Goal: Task Accomplishment & Management: Use online tool/utility

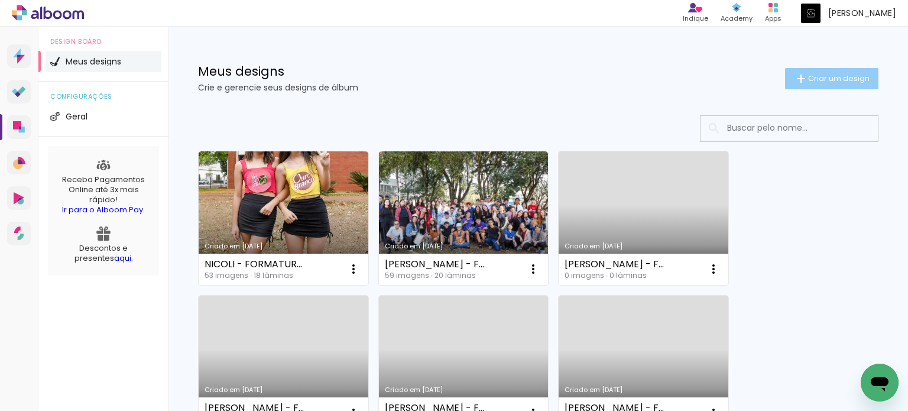
click at [852, 79] on span "Criar um design" at bounding box center [838, 78] width 61 height 8
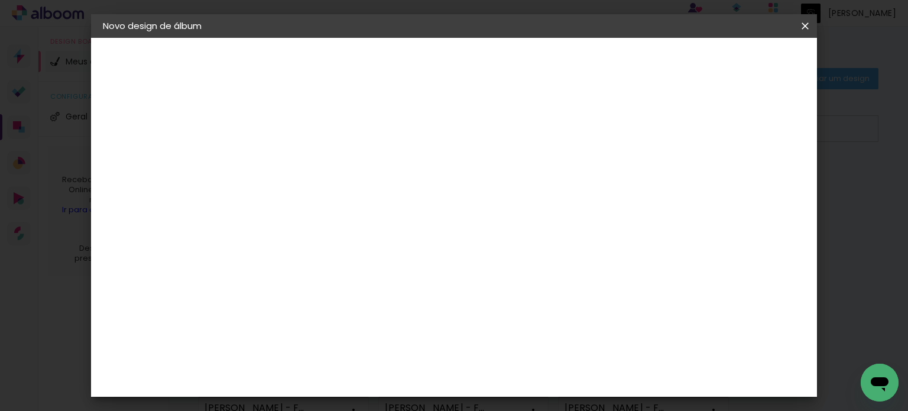
click at [296, 160] on input at bounding box center [296, 159] width 0 height 18
type input "ALINE E [PERSON_NAME]"
type paper-input "ALINE E [PERSON_NAME]"
click at [0, 0] on slot "Avançar" at bounding box center [0, 0] width 0 height 0
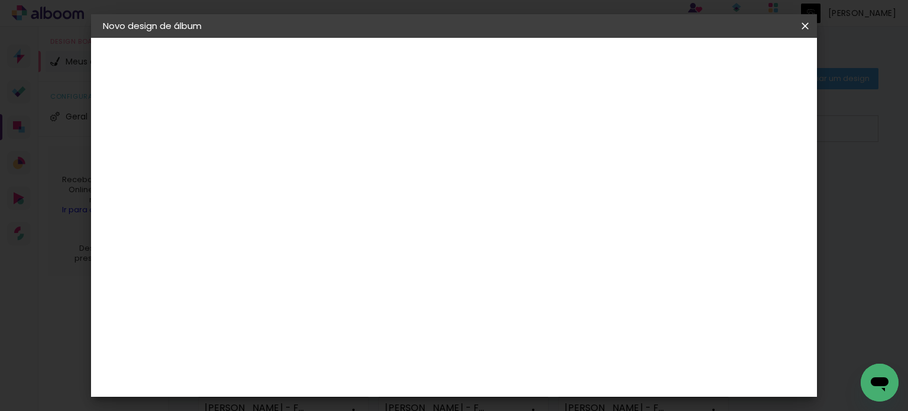
click at [0, 0] on slot "Avançar" at bounding box center [0, 0] width 0 height 0
click at [342, 198] on input "text" at bounding box center [319, 206] width 46 height 18
click at [0, 0] on slot "SlimBook" at bounding box center [0, 0] width 0 height 0
type input "SlimBook"
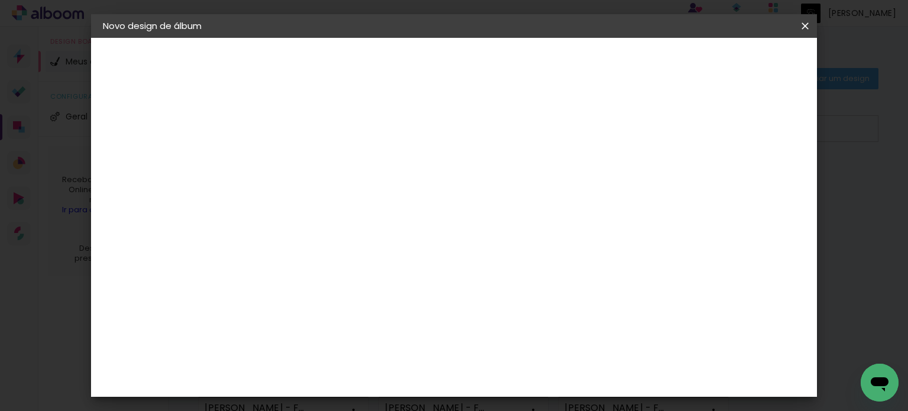
scroll to position [414, 0]
click at [0, 0] on slot "Avançar" at bounding box center [0, 0] width 0 height 0
click at [472, 127] on div at bounding box center [467, 127] width 11 height 11
type paper-checkbox "on"
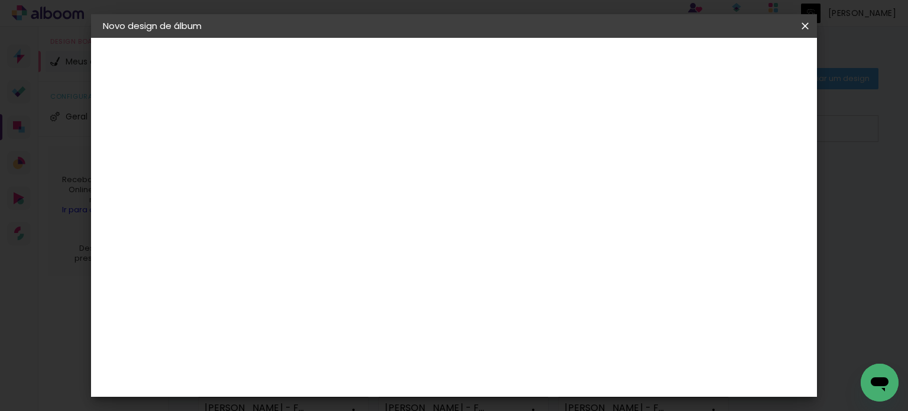
click at [539, 59] on span "Iniciar design" at bounding box center [520, 67] width 38 height 17
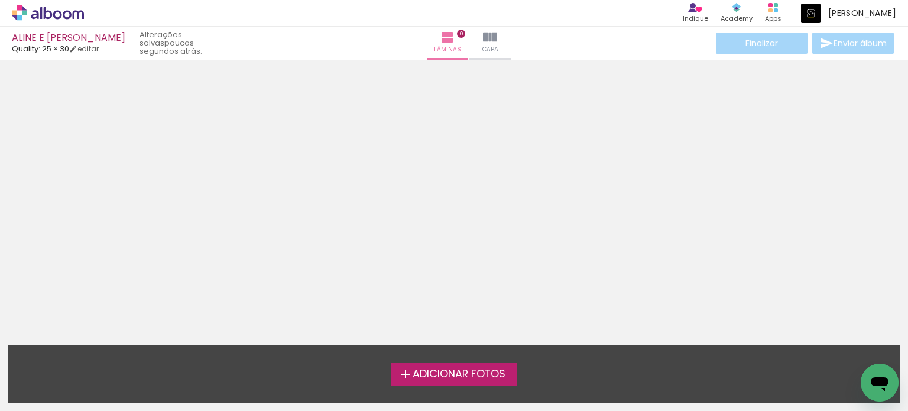
click at [479, 374] on span "Adicionar Fotos" at bounding box center [459, 374] width 93 height 11
click at [0, 0] on input "file" at bounding box center [0, 0] width 0 height 0
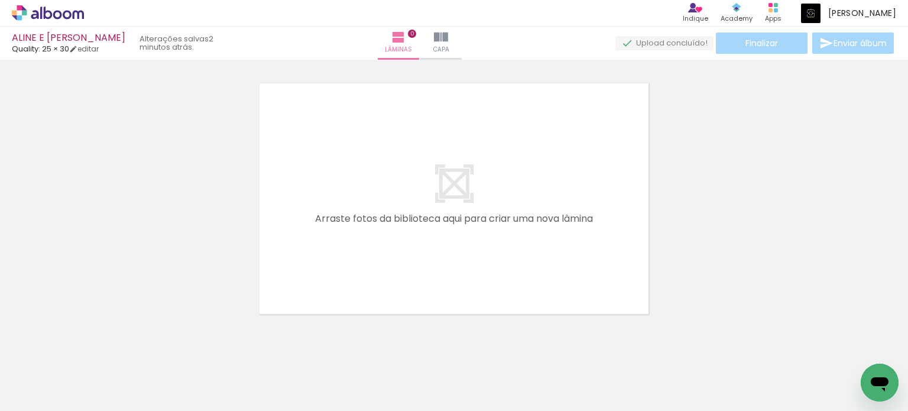
scroll to position [0, 7603]
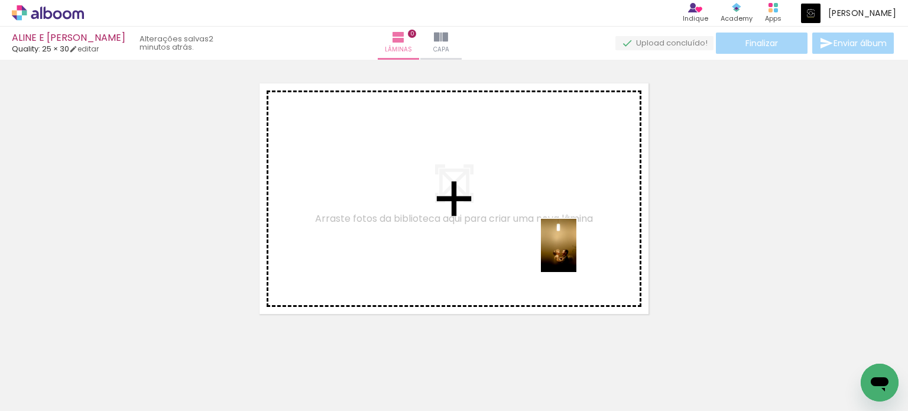
drag, startPoint x: 606, startPoint y: 378, endPoint x: 575, endPoint y: 251, distance: 131.5
click at [575, 251] on quentale-workspace at bounding box center [454, 205] width 908 height 411
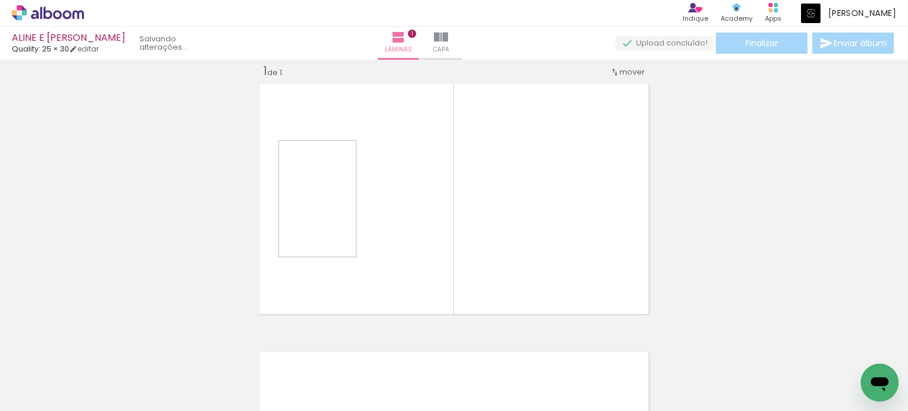
scroll to position [15, 0]
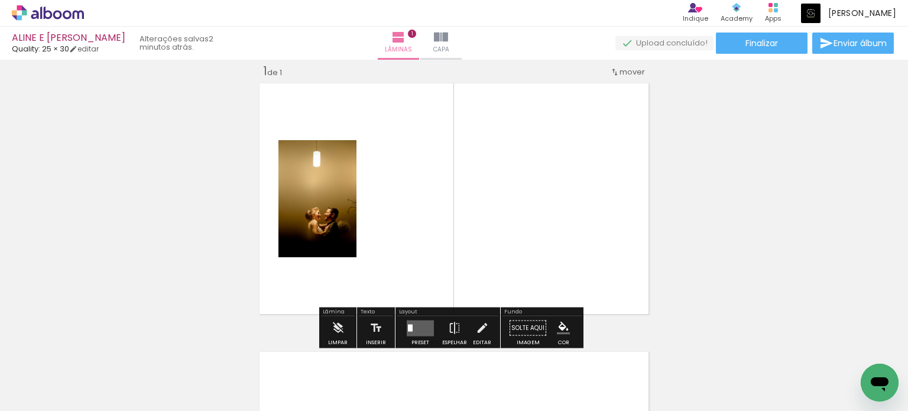
click at [411, 323] on quentale-layouter at bounding box center [420, 328] width 27 height 16
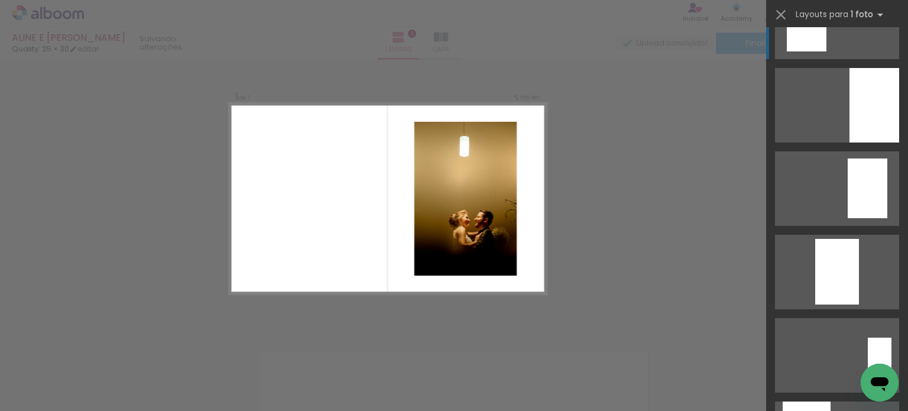
scroll to position [159, 0]
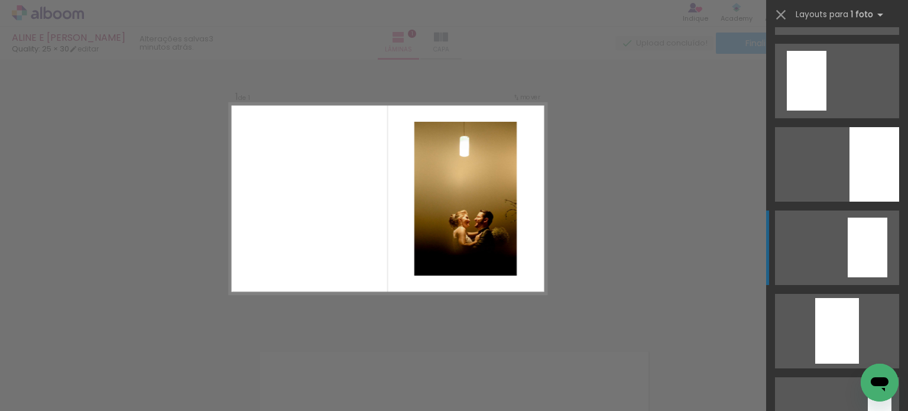
click at [838, 252] on quentale-layouter at bounding box center [837, 247] width 124 height 74
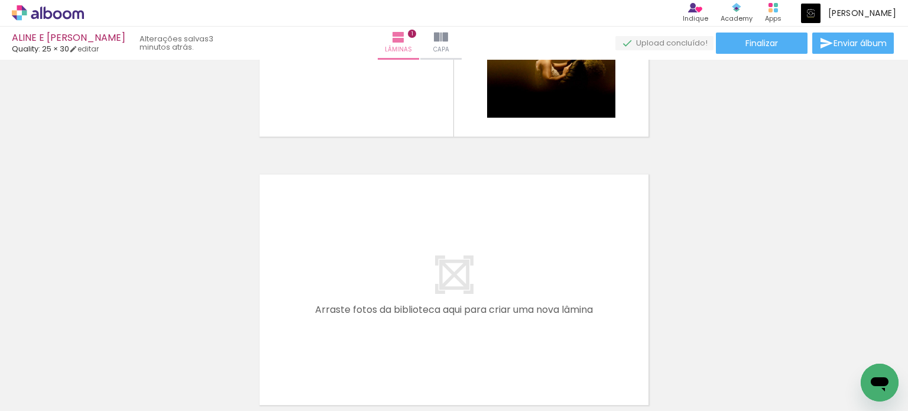
scroll to position [0, 0]
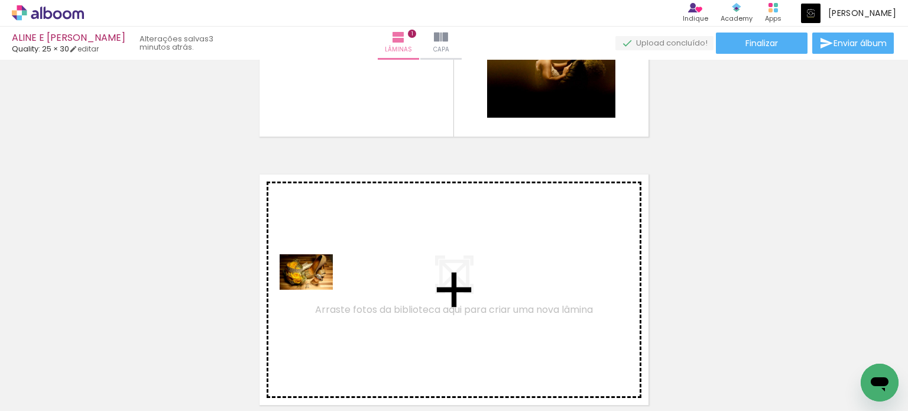
drag, startPoint x: 131, startPoint y: 374, endPoint x: 314, endPoint y: 290, distance: 201.3
click at [314, 290] on quentale-workspace at bounding box center [454, 205] width 908 height 411
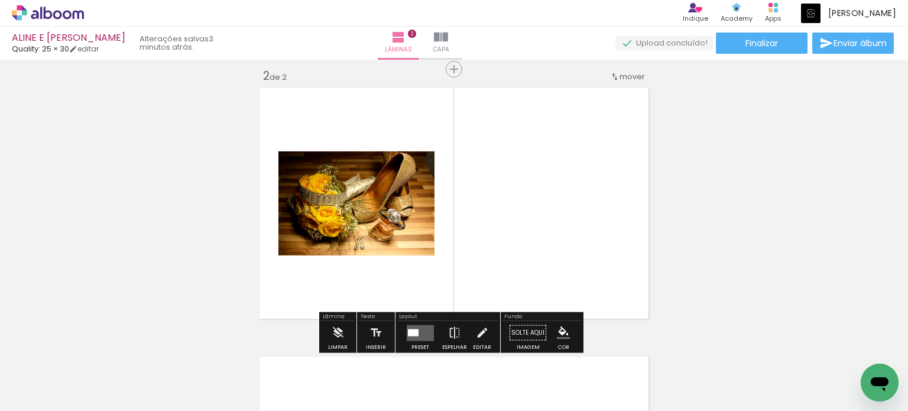
scroll to position [283, 0]
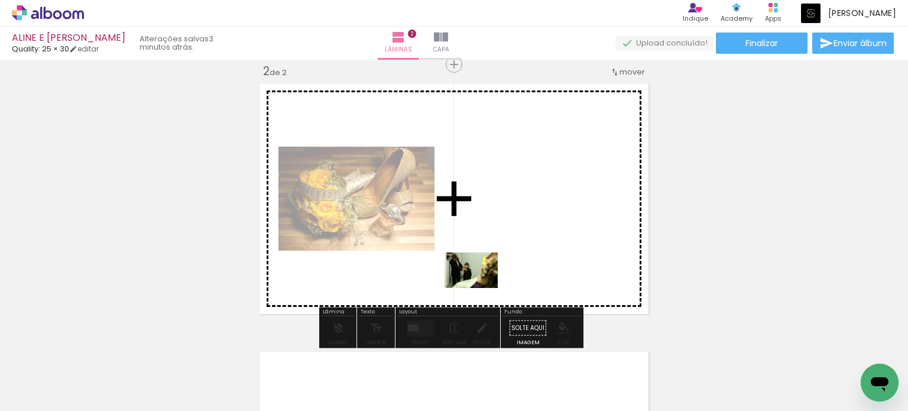
drag, startPoint x: 201, startPoint y: 375, endPoint x: 476, endPoint y: 288, distance: 288.5
click at [478, 288] on quentale-workspace at bounding box center [454, 205] width 908 height 411
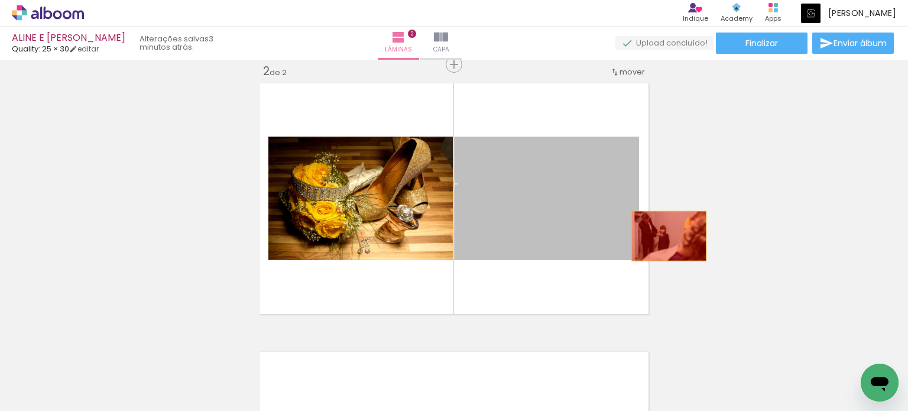
drag, startPoint x: 545, startPoint y: 209, endPoint x: 683, endPoint y: 238, distance: 141.3
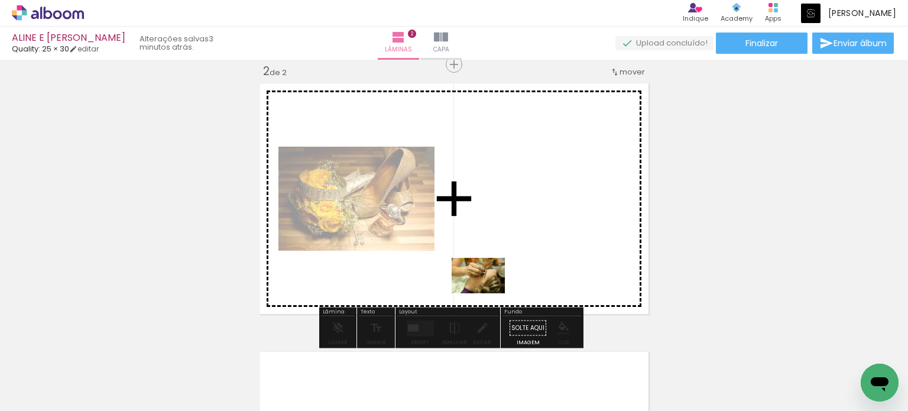
drag, startPoint x: 326, startPoint y: 377, endPoint x: 485, endPoint y: 293, distance: 179.6
click at [485, 293] on quentale-workspace at bounding box center [454, 205] width 908 height 411
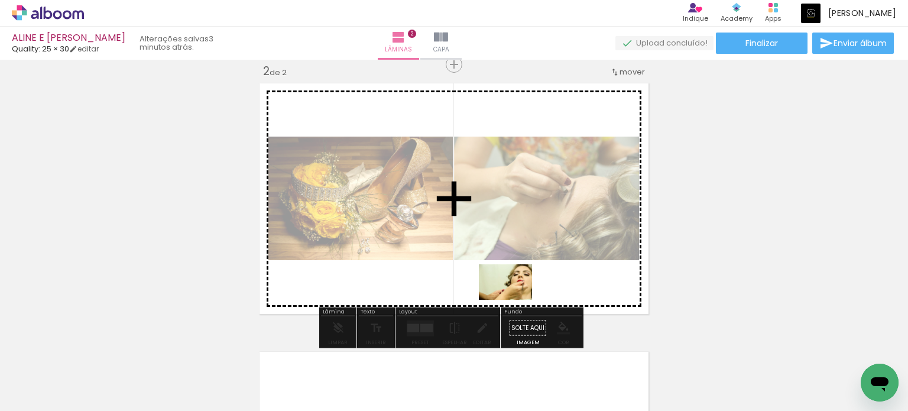
drag, startPoint x: 403, startPoint y: 380, endPoint x: 514, endPoint y: 300, distance: 136.8
click at [514, 300] on quentale-workspace at bounding box center [454, 205] width 908 height 411
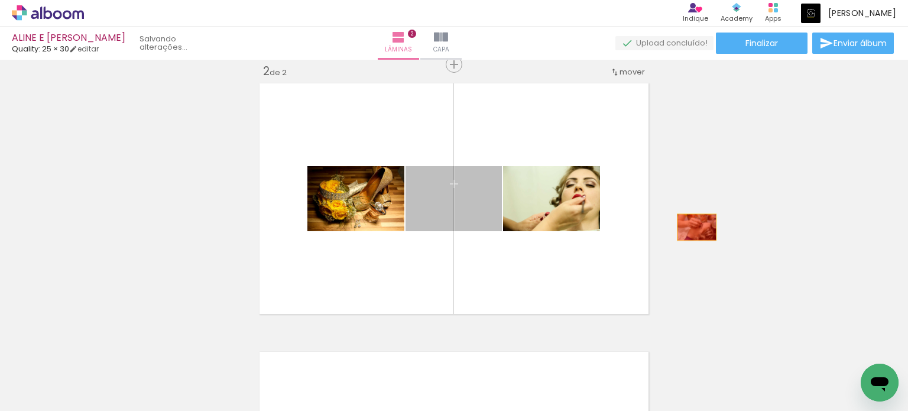
drag, startPoint x: 473, startPoint y: 209, endPoint x: 692, endPoint y: 227, distance: 220.1
click at [692, 227] on div "Inserir lâmina 1 de 2 Inserir lâmina 2 de 2" at bounding box center [454, 184] width 908 height 806
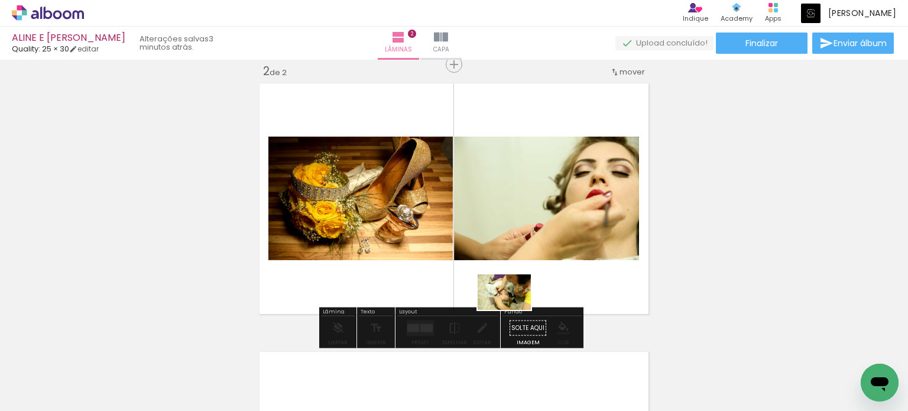
drag, startPoint x: 454, startPoint y: 375, endPoint x: 513, endPoint y: 310, distance: 88.3
click at [513, 310] on quentale-workspace at bounding box center [454, 205] width 908 height 411
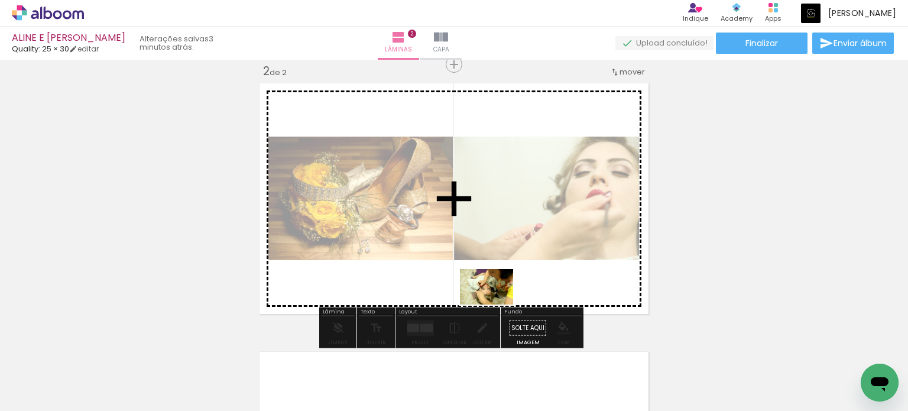
drag, startPoint x: 461, startPoint y: 376, endPoint x: 495, endPoint y: 304, distance: 79.3
click at [495, 304] on quentale-workspace at bounding box center [454, 205] width 908 height 411
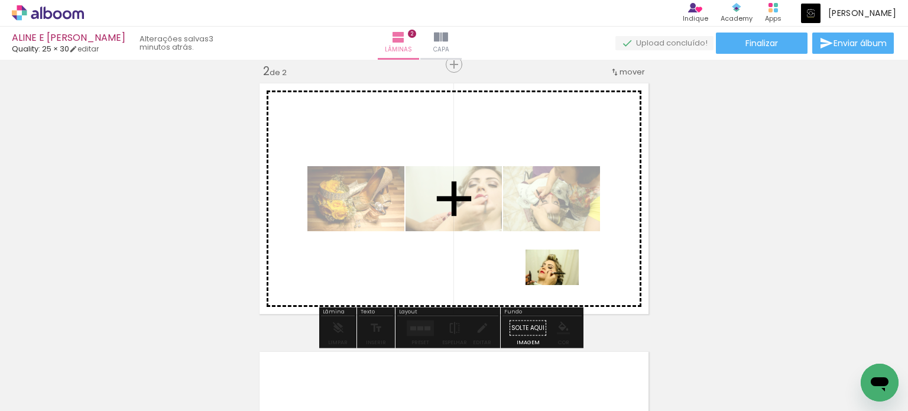
drag, startPoint x: 521, startPoint y: 375, endPoint x: 562, endPoint y: 284, distance: 99.8
click at [562, 285] on quentale-workspace at bounding box center [454, 205] width 908 height 411
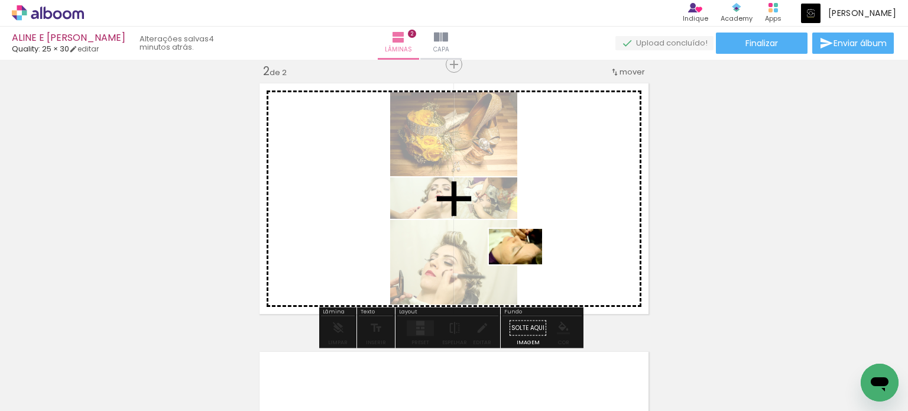
drag, startPoint x: 260, startPoint y: 372, endPoint x: 524, endPoint y: 264, distance: 285.6
click at [524, 264] on quentale-workspace at bounding box center [454, 205] width 908 height 411
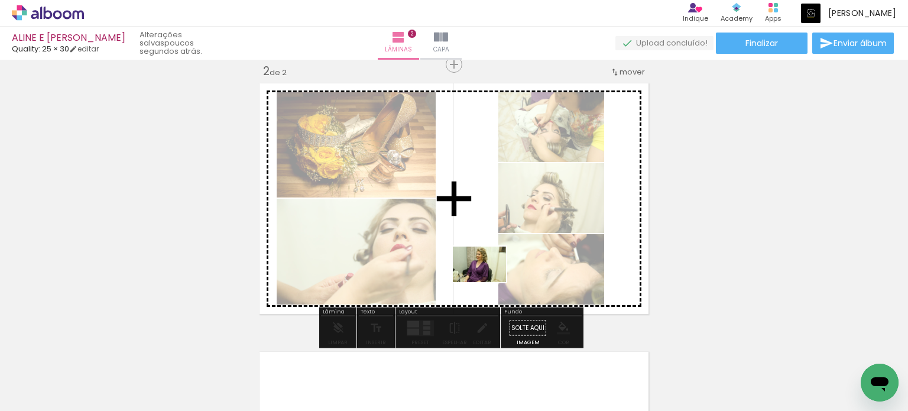
drag, startPoint x: 591, startPoint y: 380, endPoint x: 488, endPoint y: 282, distance: 142.2
click at [488, 282] on quentale-workspace at bounding box center [454, 205] width 908 height 411
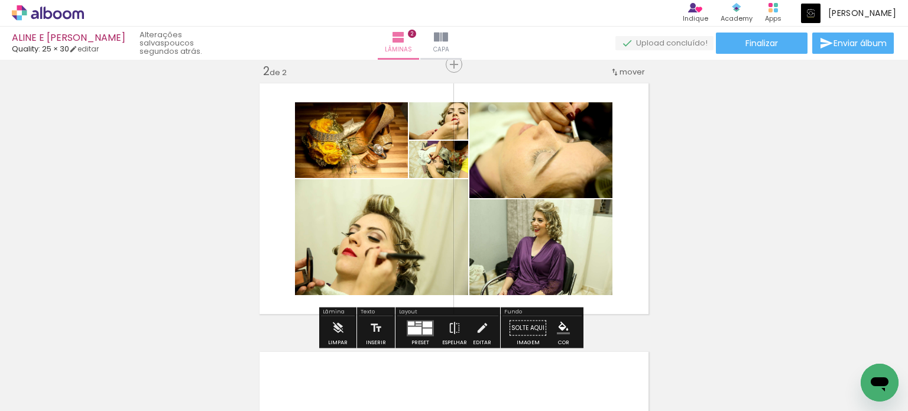
click at [417, 322] on div at bounding box center [419, 322] width 6 height 2
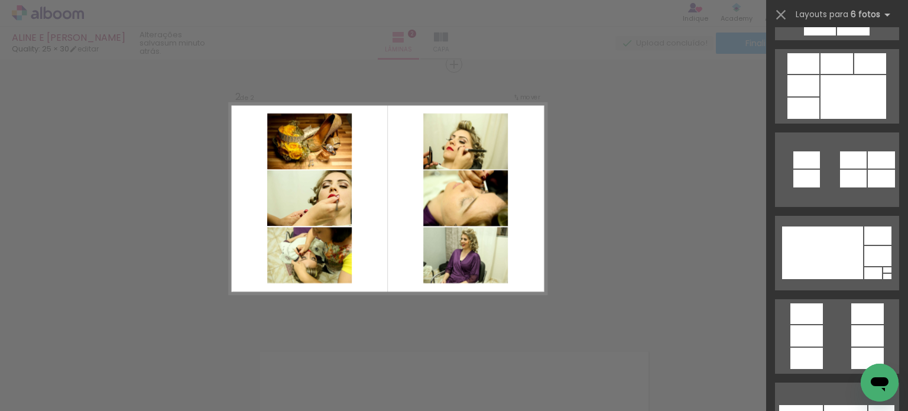
scroll to position [3488, 0]
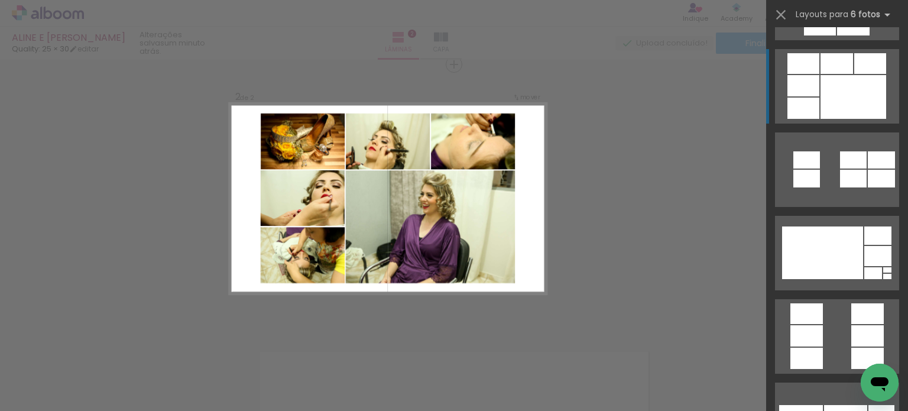
click at [815, 92] on quentale-layouter at bounding box center [837, 86] width 124 height 74
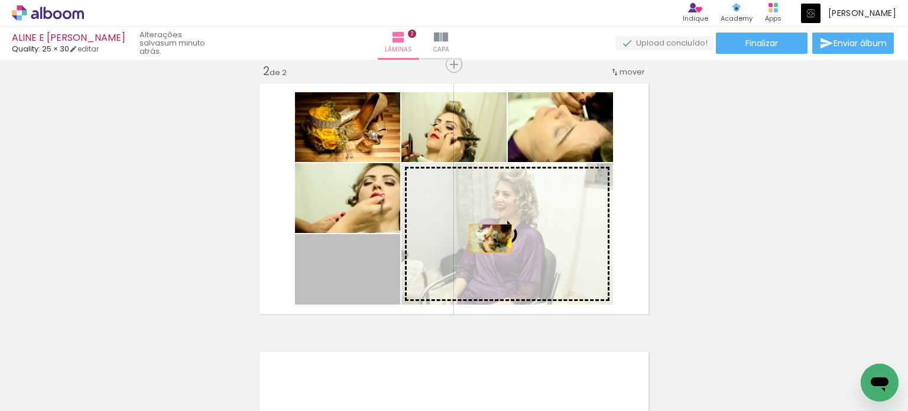
drag, startPoint x: 351, startPoint y: 260, endPoint x: 485, endPoint y: 238, distance: 136.0
click at [0, 0] on slot at bounding box center [0, 0] width 0 height 0
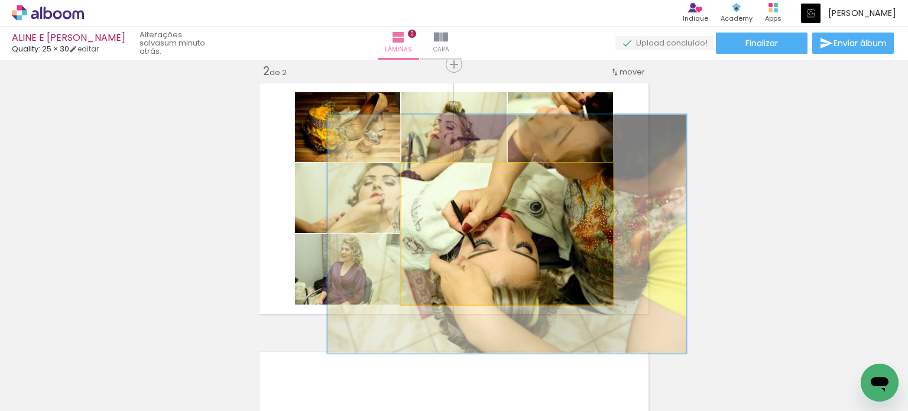
drag, startPoint x: 426, startPoint y: 176, endPoint x: 455, endPoint y: 176, distance: 29.0
type paper-slider "169"
click at [455, 176] on div at bounding box center [458, 175] width 11 height 11
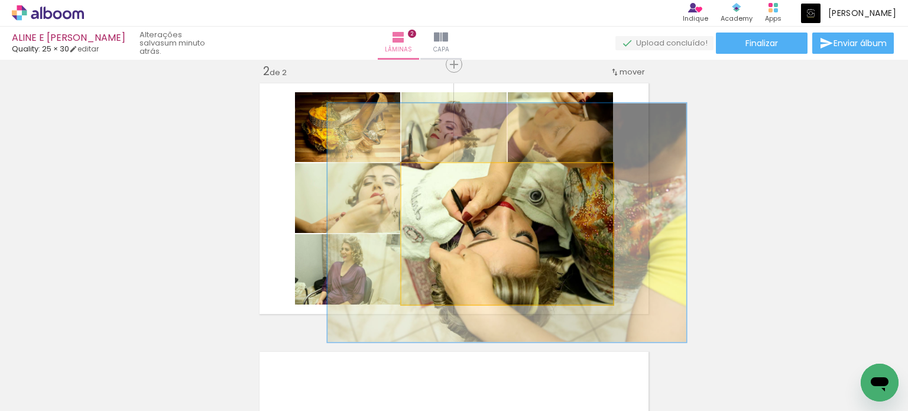
drag, startPoint x: 518, startPoint y: 228, endPoint x: 515, endPoint y: 220, distance: 8.8
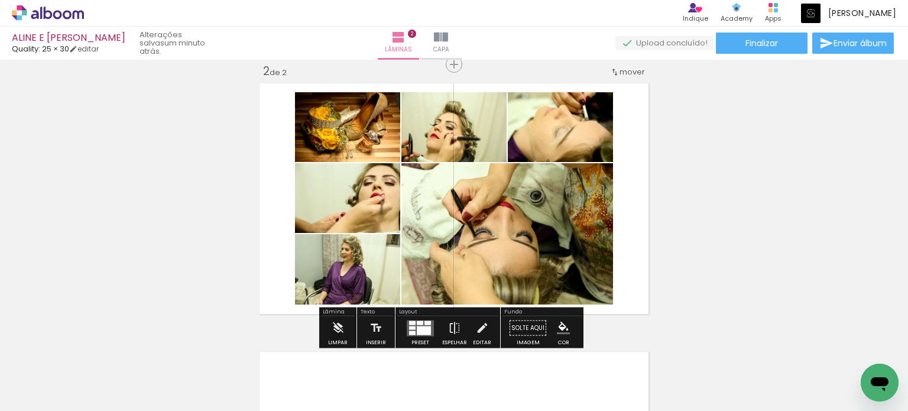
click at [419, 325] on quentale-layouter at bounding box center [420, 328] width 27 height 16
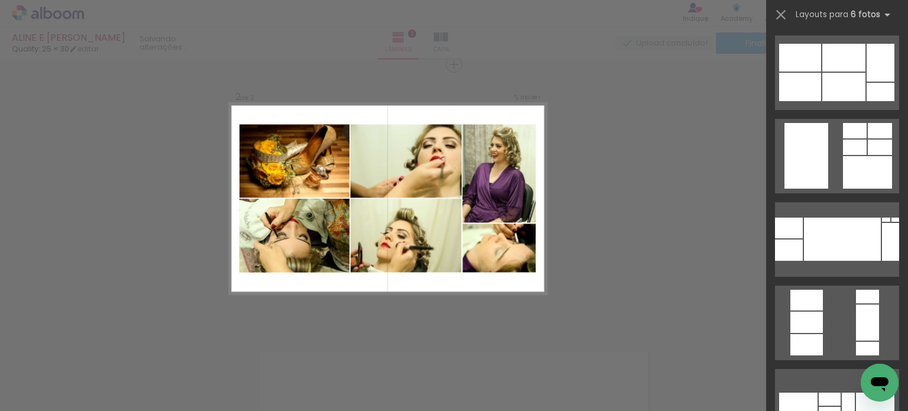
scroll to position [11838, 0]
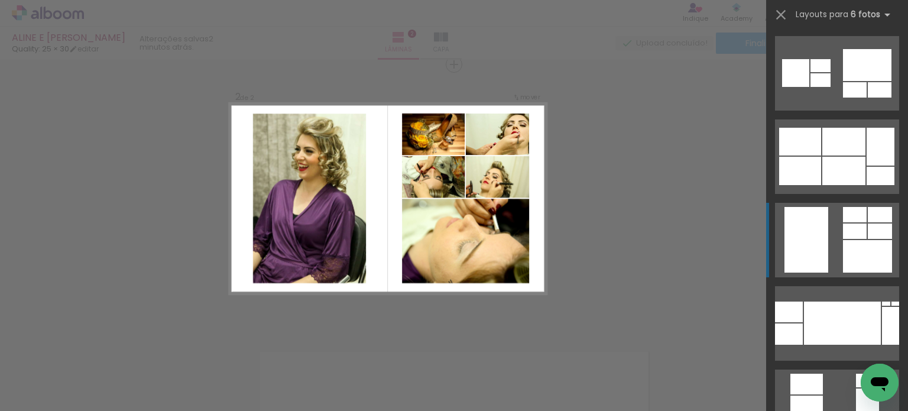
click at [845, 239] on quentale-layouter at bounding box center [837, 240] width 124 height 74
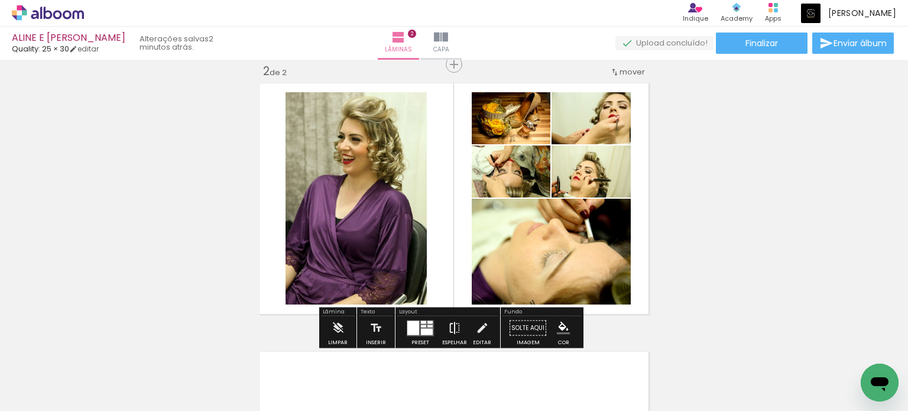
click at [452, 325] on iron-icon at bounding box center [454, 328] width 13 height 24
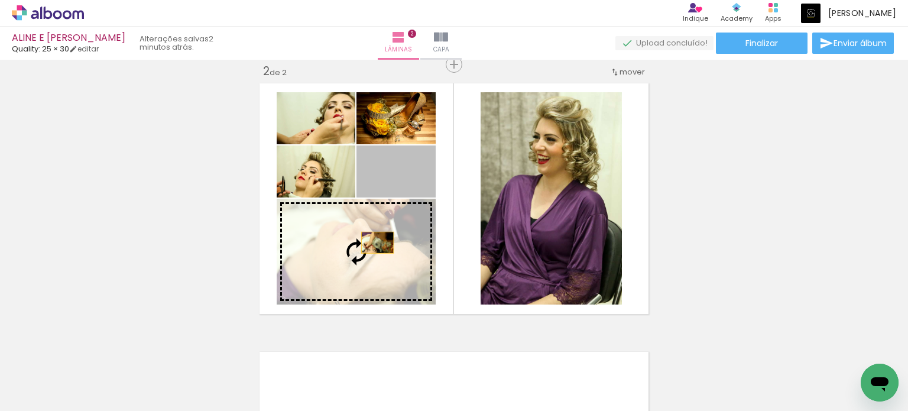
drag, startPoint x: 414, startPoint y: 184, endPoint x: 373, endPoint y: 242, distance: 71.7
click at [0, 0] on slot at bounding box center [0, 0] width 0 height 0
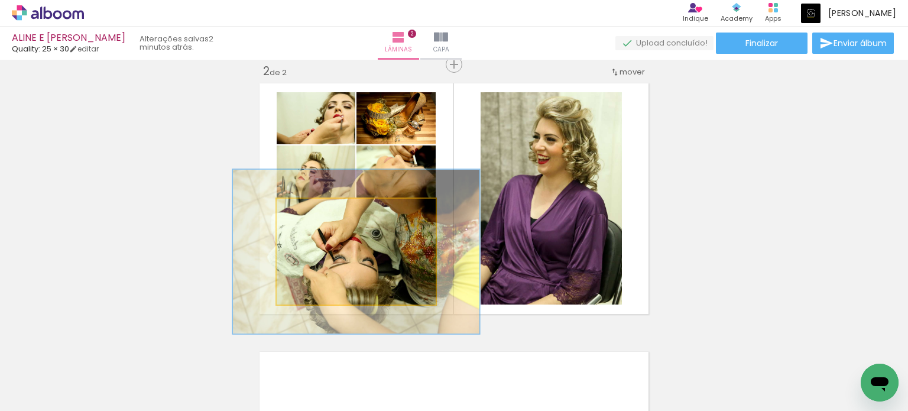
drag, startPoint x: 305, startPoint y: 211, endPoint x: 328, endPoint y: 209, distance: 22.5
click at [328, 209] on div at bounding box center [326, 211] width 19 height 19
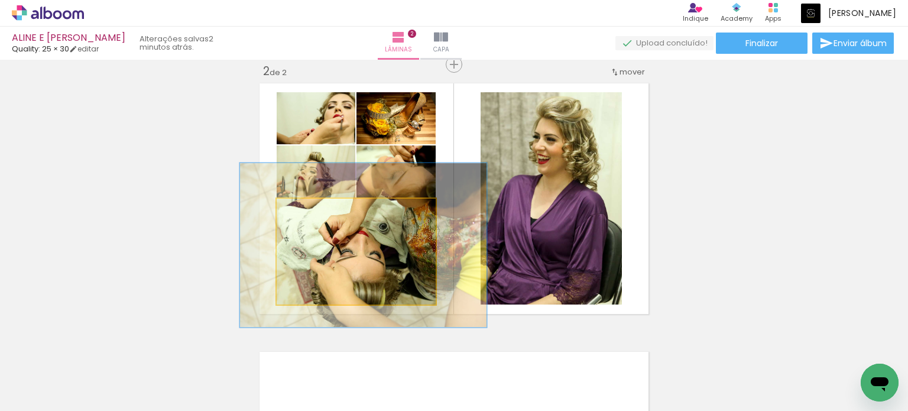
drag, startPoint x: 403, startPoint y: 252, endPoint x: 410, endPoint y: 245, distance: 10.0
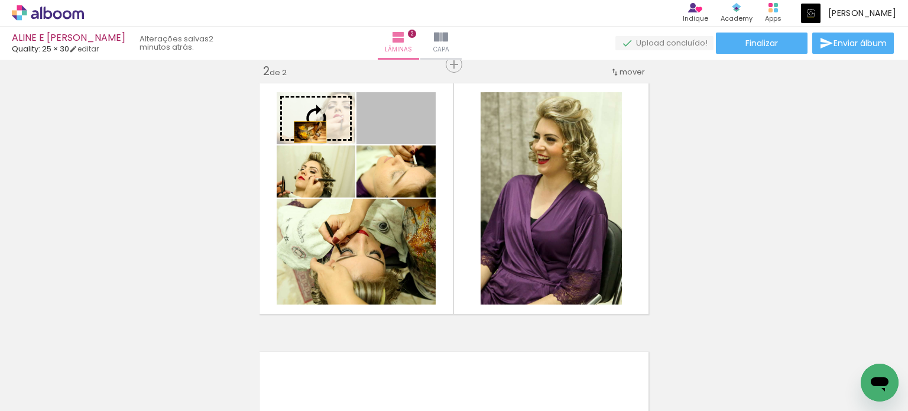
drag, startPoint x: 419, startPoint y: 132, endPoint x: 305, endPoint y: 132, distance: 113.5
click at [0, 0] on slot at bounding box center [0, 0] width 0 height 0
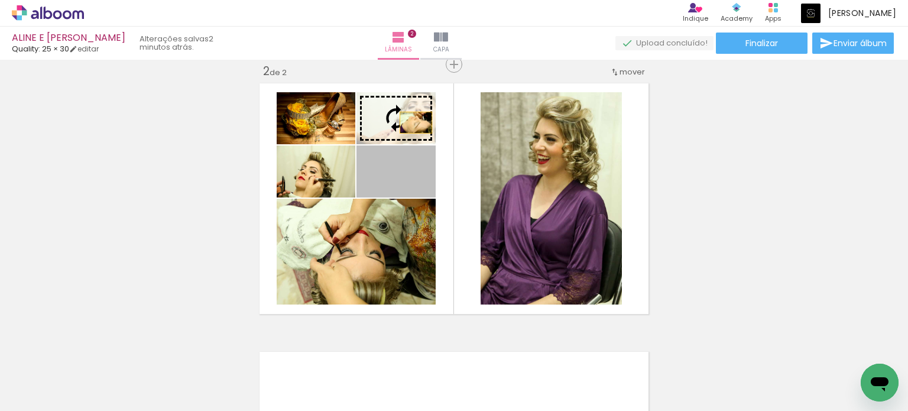
drag, startPoint x: 414, startPoint y: 187, endPoint x: 411, endPoint y: 122, distance: 64.5
click at [0, 0] on slot at bounding box center [0, 0] width 0 height 0
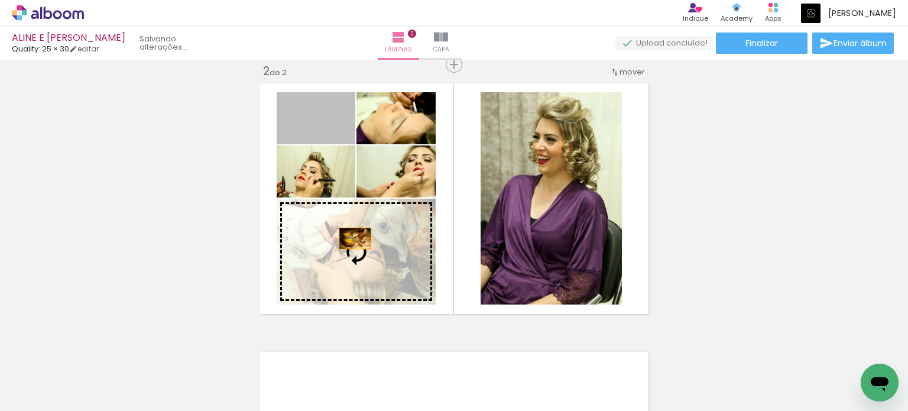
drag, startPoint x: 330, startPoint y: 127, endPoint x: 350, endPoint y: 238, distance: 113.4
click at [0, 0] on slot at bounding box center [0, 0] width 0 height 0
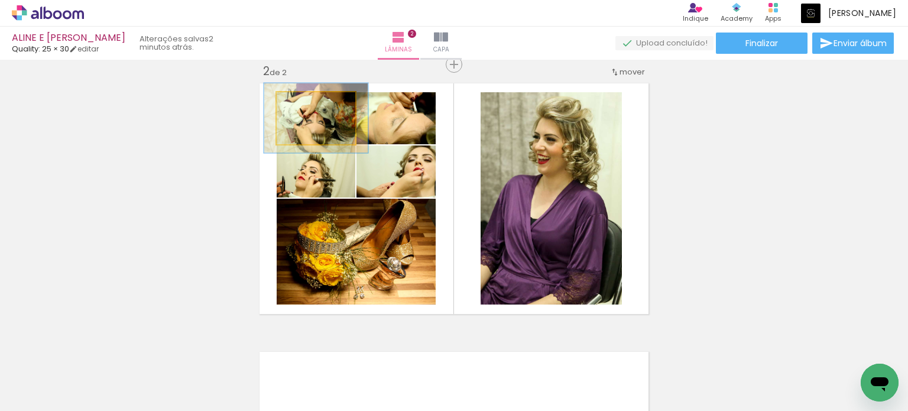
drag, startPoint x: 304, startPoint y: 103, endPoint x: 310, endPoint y: 102, distance: 5.9
click at [310, 102] on div at bounding box center [314, 104] width 11 height 11
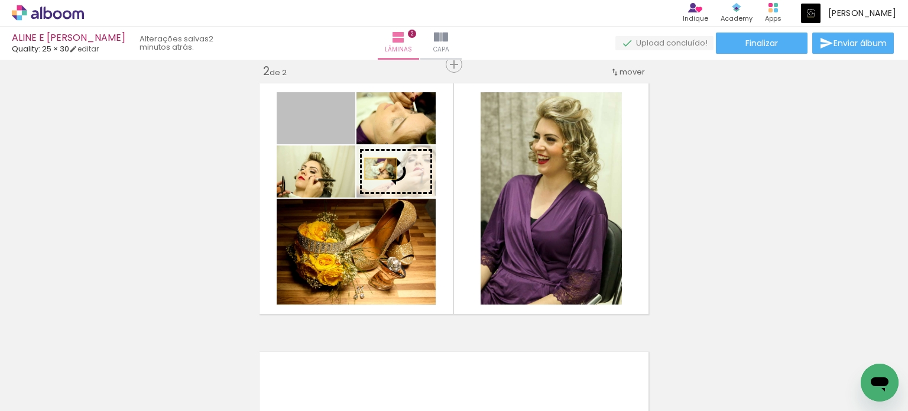
drag, startPoint x: 332, startPoint y: 134, endPoint x: 376, endPoint y: 168, distance: 55.6
click at [0, 0] on slot at bounding box center [0, 0] width 0 height 0
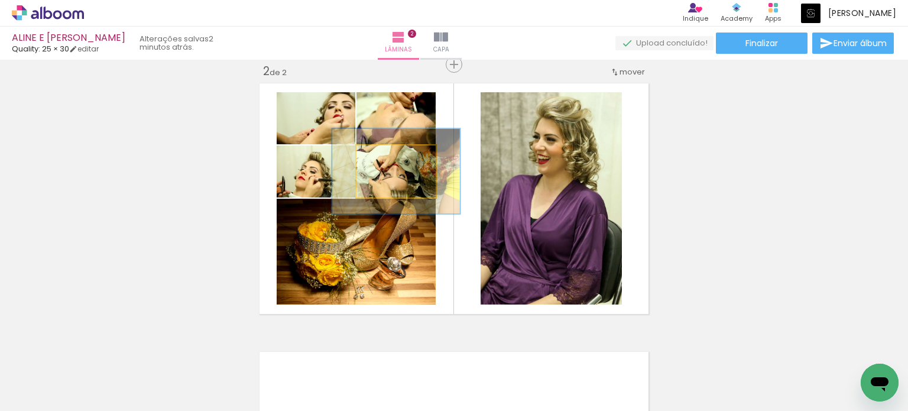
drag, startPoint x: 381, startPoint y: 156, endPoint x: 401, endPoint y: 153, distance: 20.9
type paper-slider "161"
click at [401, 153] on div at bounding box center [403, 158] width 11 height 11
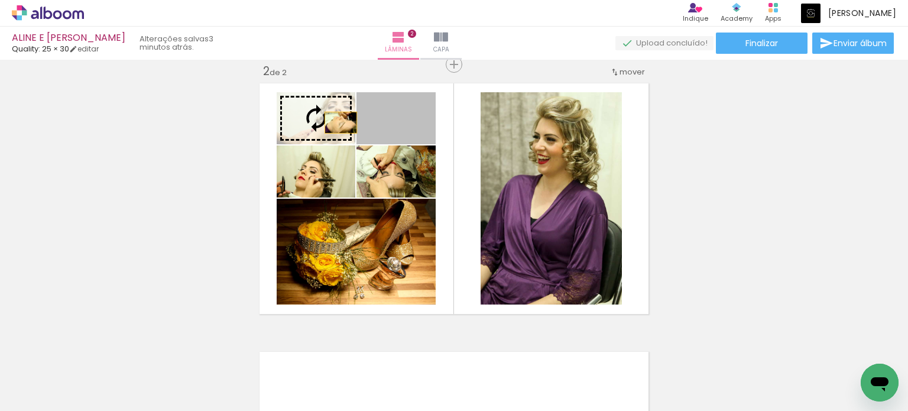
drag, startPoint x: 419, startPoint y: 125, endPoint x: 336, endPoint y: 122, distance: 83.4
click at [0, 0] on slot at bounding box center [0, 0] width 0 height 0
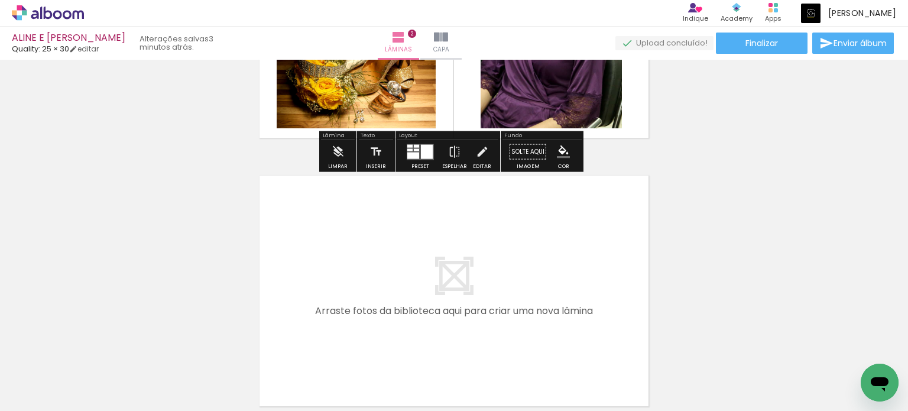
scroll to position [461, 0]
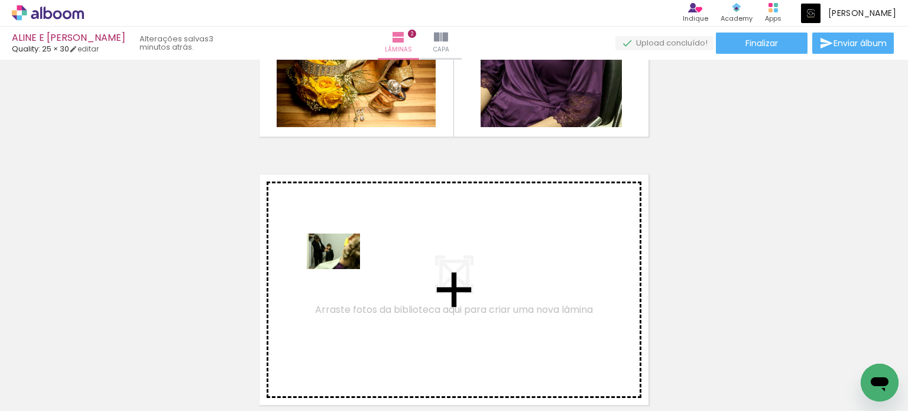
drag, startPoint x: 198, startPoint y: 372, endPoint x: 342, endPoint y: 269, distance: 177.2
click at [342, 269] on quentale-workspace at bounding box center [454, 205] width 908 height 411
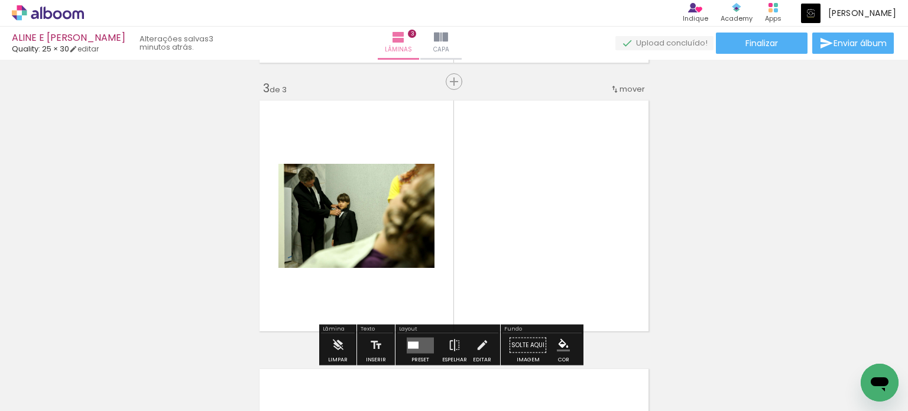
scroll to position [552, 0]
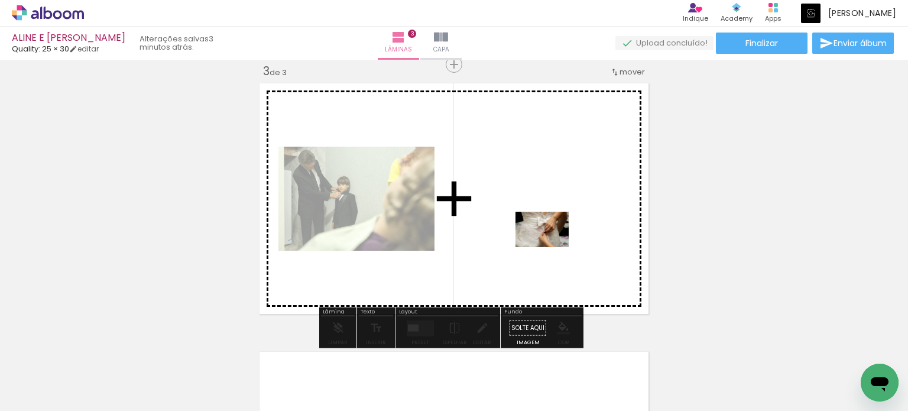
drag, startPoint x: 656, startPoint y: 371, endPoint x: 551, endPoint y: 247, distance: 162.8
click at [551, 247] on quentale-workspace at bounding box center [454, 205] width 908 height 411
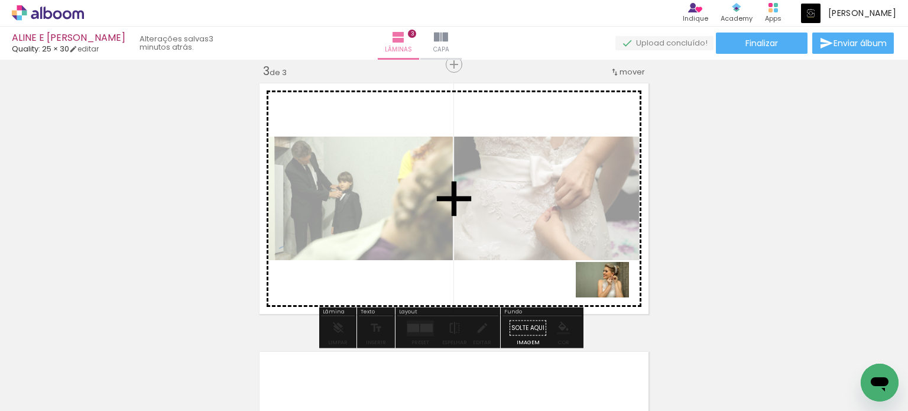
drag, startPoint x: 728, startPoint y: 371, endPoint x: 611, endPoint y: 297, distance: 138.1
click at [611, 297] on quentale-workspace at bounding box center [454, 205] width 908 height 411
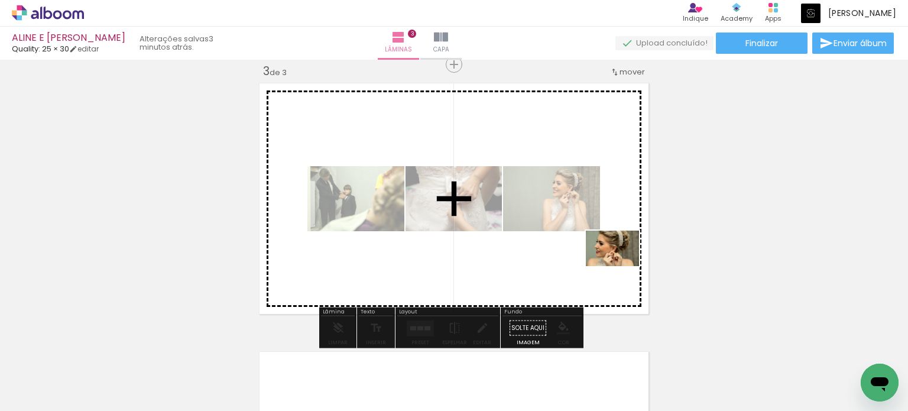
drag, startPoint x: 790, startPoint y: 373, endPoint x: 605, endPoint y: 264, distance: 214.2
click at [605, 264] on quentale-workspace at bounding box center [454, 205] width 908 height 411
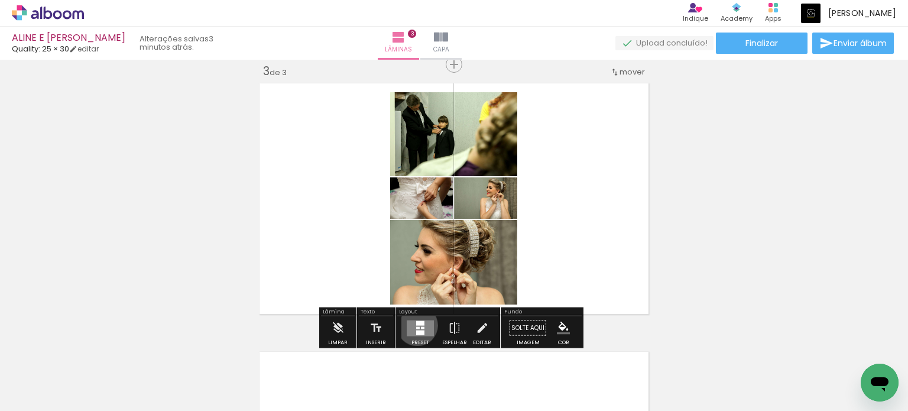
click at [414, 325] on quentale-layouter at bounding box center [420, 328] width 27 height 16
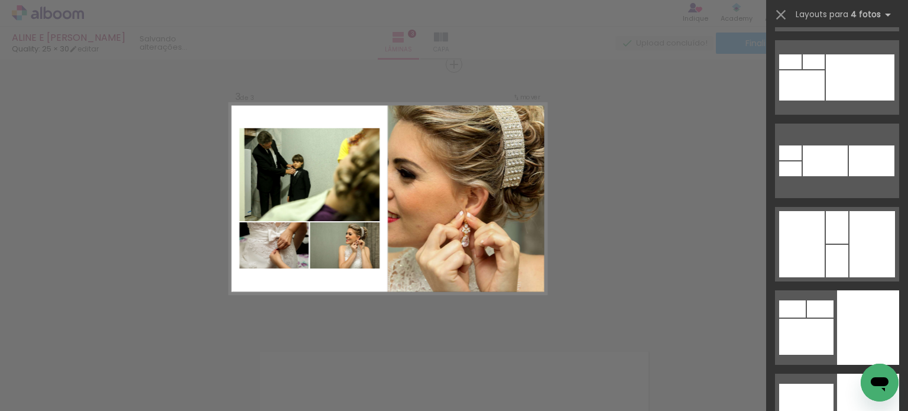
scroll to position [6503, 0]
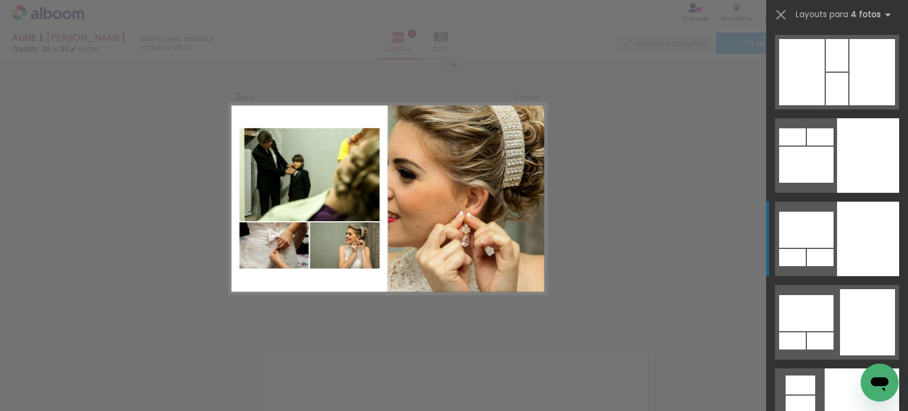
click at [863, 253] on div at bounding box center [868, 239] width 62 height 74
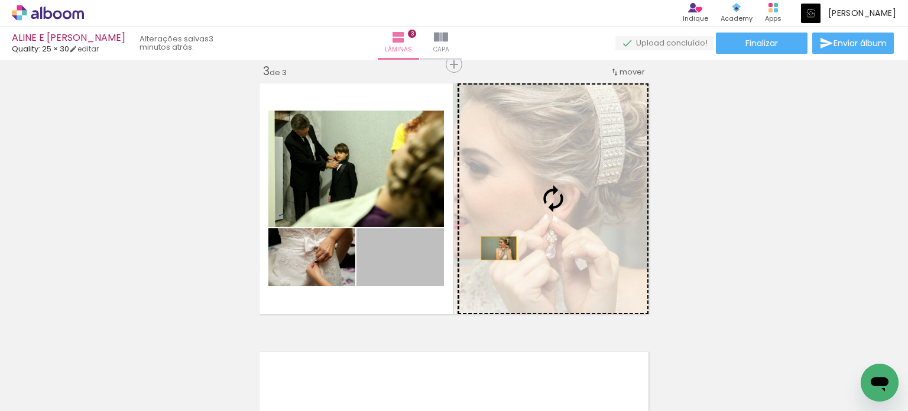
drag, startPoint x: 419, startPoint y: 267, endPoint x: 503, endPoint y: 247, distance: 85.6
click at [0, 0] on slot at bounding box center [0, 0] width 0 height 0
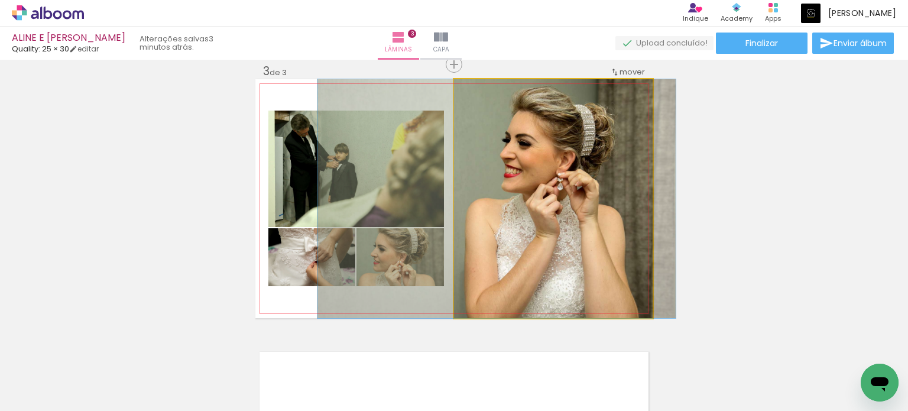
drag, startPoint x: 607, startPoint y: 214, endPoint x: 553, endPoint y: 207, distance: 54.3
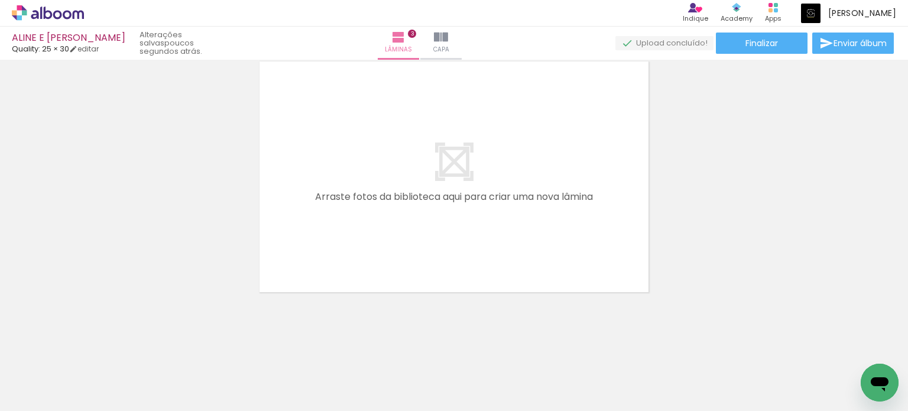
scroll to position [0, 4505]
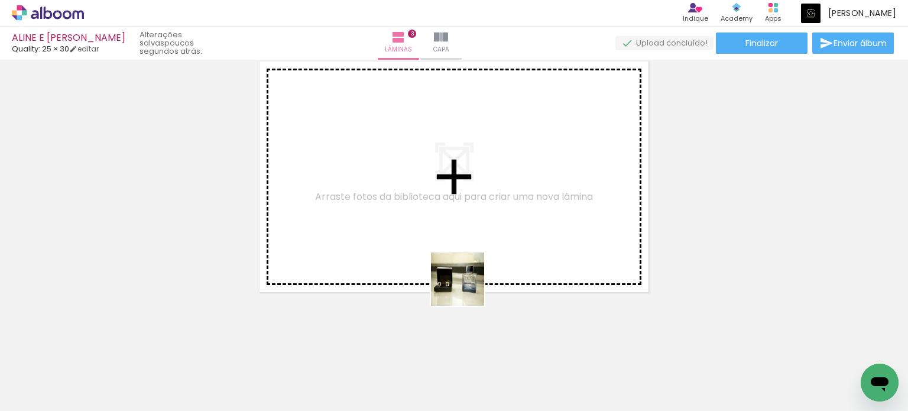
drag, startPoint x: 510, startPoint y: 370, endPoint x: 442, endPoint y: 239, distance: 146.8
click at [443, 241] on quentale-workspace at bounding box center [454, 205] width 908 height 411
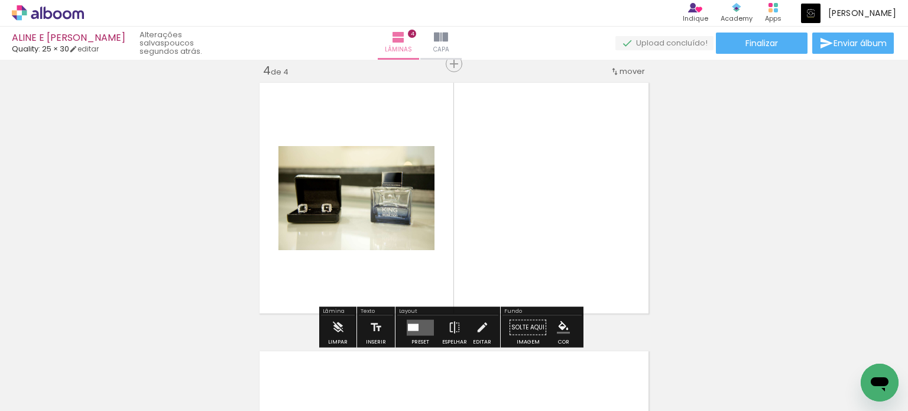
scroll to position [820, 0]
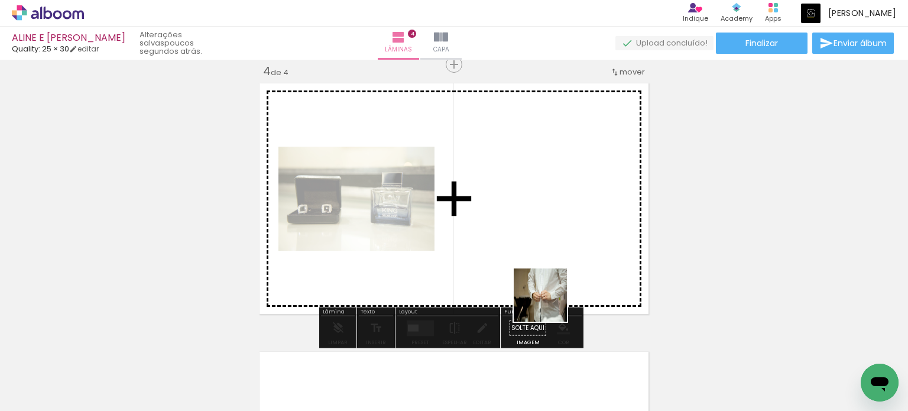
drag, startPoint x: 584, startPoint y: 373, endPoint x: 541, endPoint y: 262, distance: 119.0
click at [541, 262] on quentale-workspace at bounding box center [454, 205] width 908 height 411
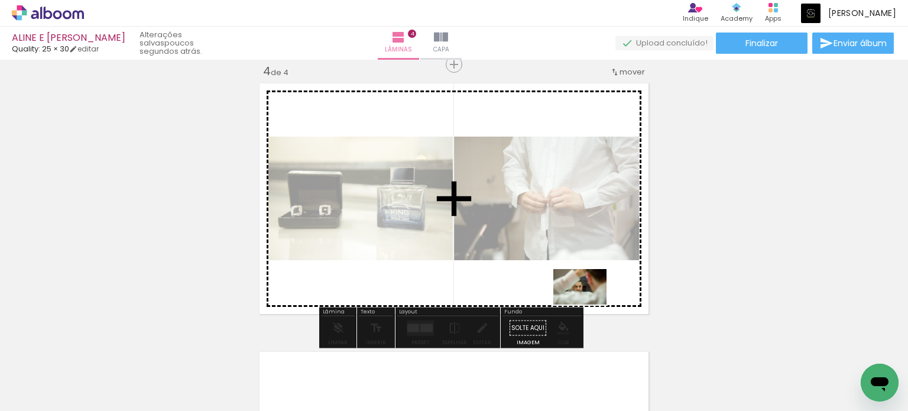
drag, startPoint x: 722, startPoint y: 378, endPoint x: 589, endPoint y: 304, distance: 152.2
click at [589, 304] on quentale-workspace at bounding box center [454, 205] width 908 height 411
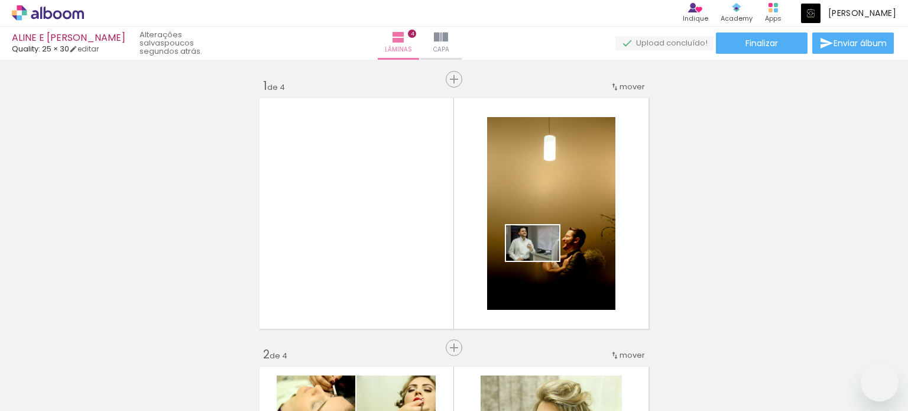
click at [542, 261] on quentale-workspace at bounding box center [454, 205] width 908 height 411
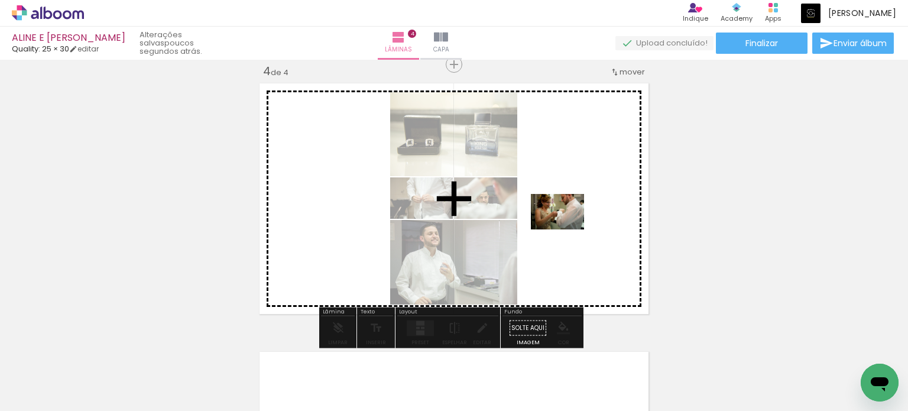
drag, startPoint x: 849, startPoint y: 371, endPoint x: 566, endPoint y: 229, distance: 316.0
click at [566, 229] on quentale-workspace at bounding box center [454, 205] width 908 height 411
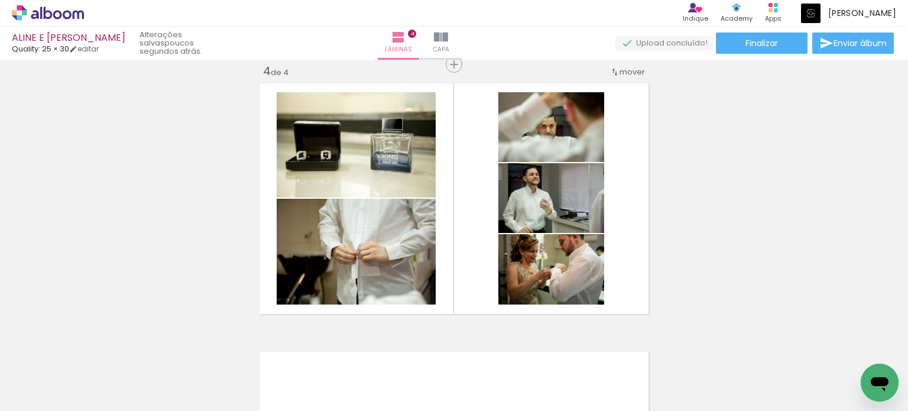
scroll to position [0, 4867]
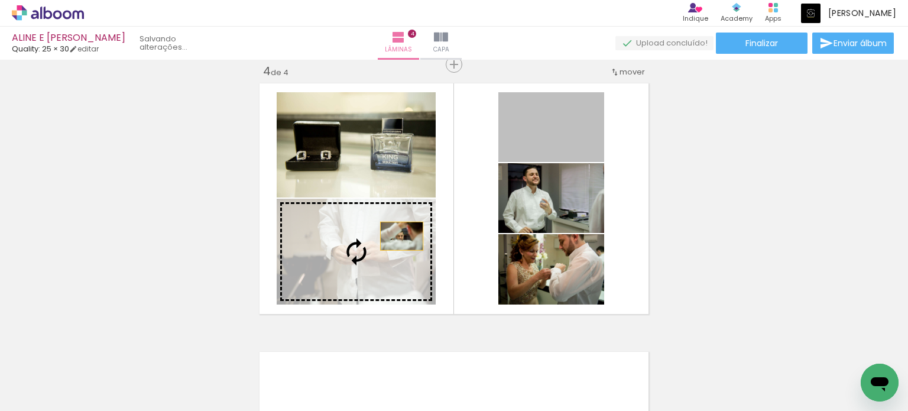
drag, startPoint x: 566, startPoint y: 127, endPoint x: 397, endPoint y: 236, distance: 200.6
click at [0, 0] on slot at bounding box center [0, 0] width 0 height 0
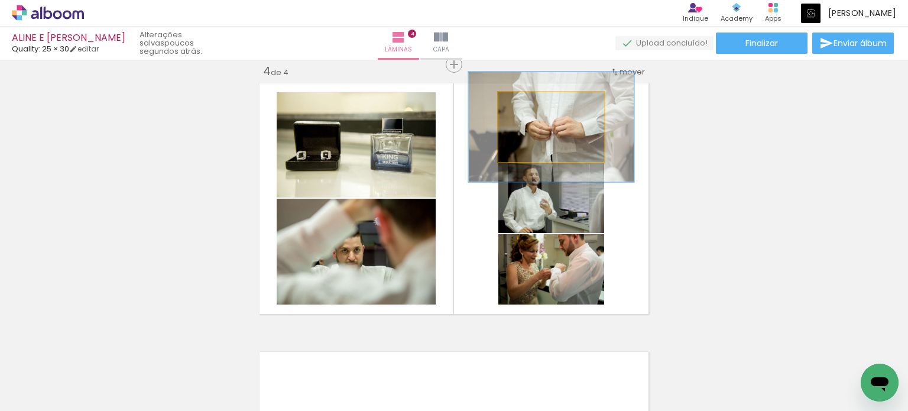
drag, startPoint x: 530, startPoint y: 103, endPoint x: 551, endPoint y: 101, distance: 21.5
type paper-slider "161"
click at [551, 101] on div at bounding box center [549, 104] width 19 height 19
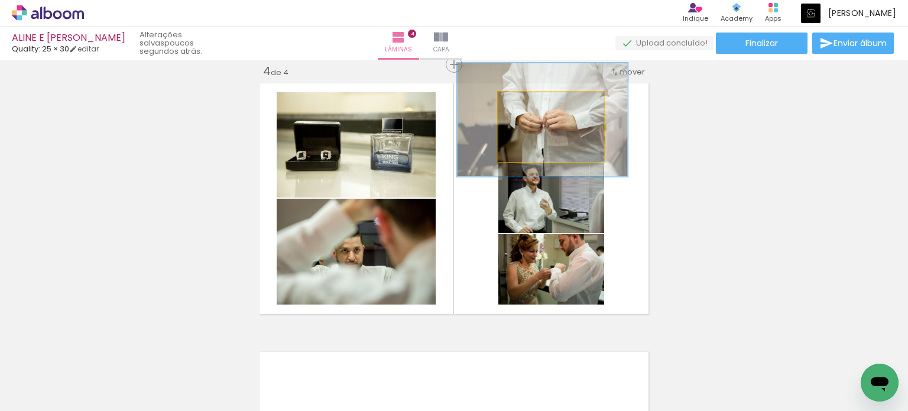
drag, startPoint x: 560, startPoint y: 122, endPoint x: 555, endPoint y: 118, distance: 6.3
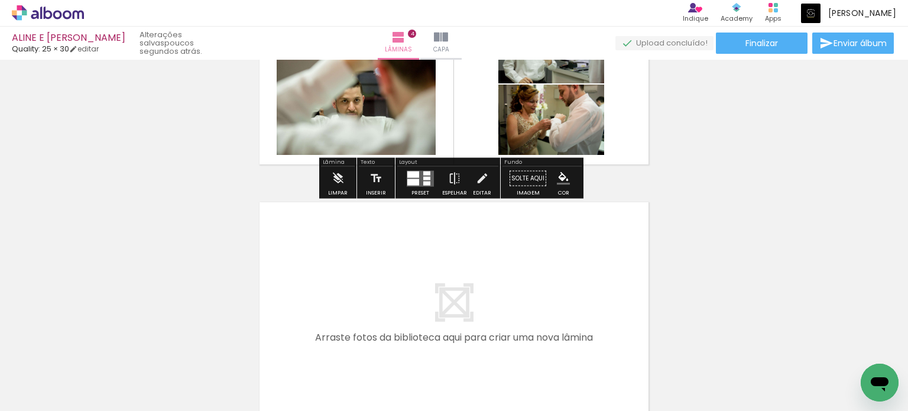
scroll to position [997, 0]
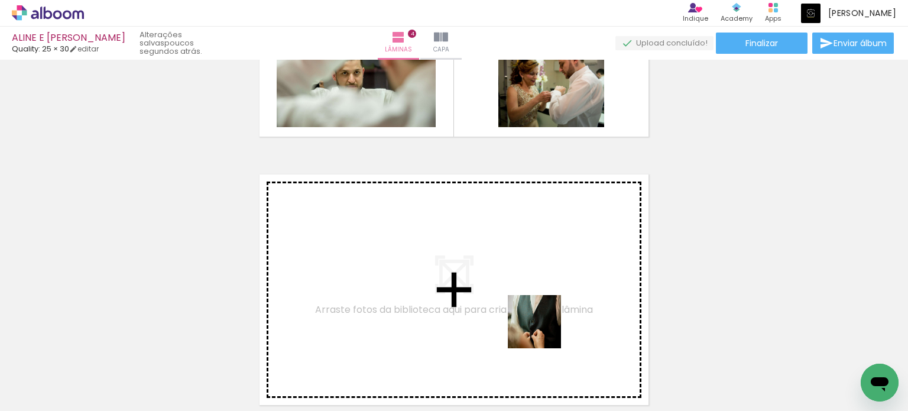
drag, startPoint x: 558, startPoint y: 357, endPoint x: 517, endPoint y: 276, distance: 90.4
click at [517, 276] on quentale-workspace at bounding box center [454, 205] width 908 height 411
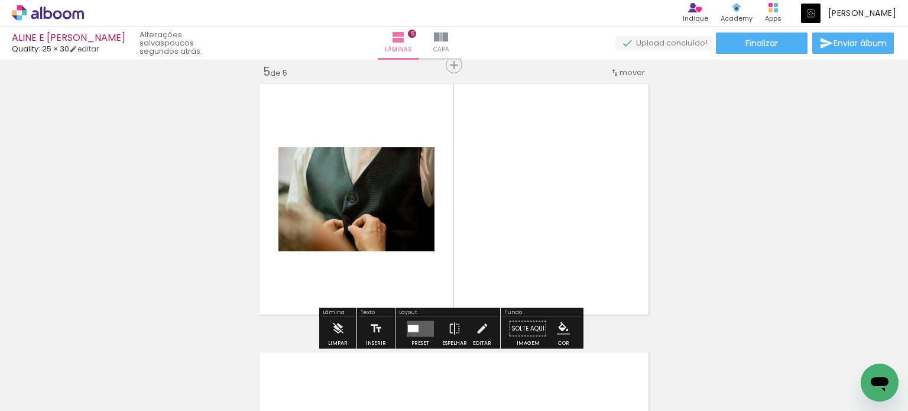
scroll to position [1088, 0]
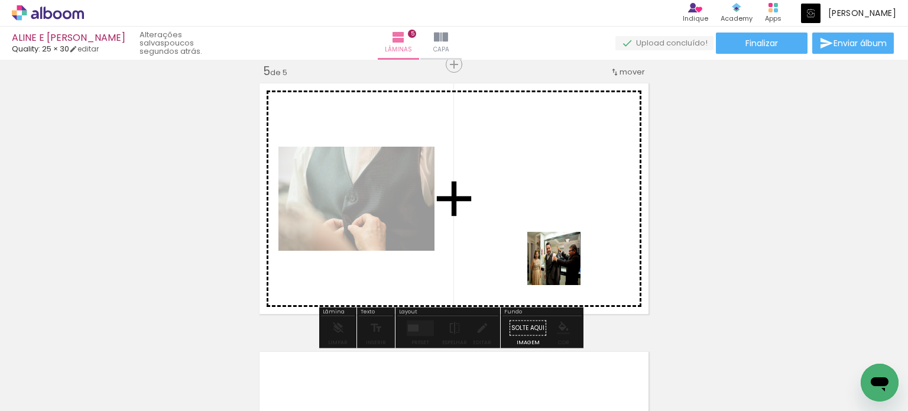
drag, startPoint x: 617, startPoint y: 366, endPoint x: 559, endPoint y: 260, distance: 121.2
click at [560, 260] on quentale-workspace at bounding box center [454, 205] width 908 height 411
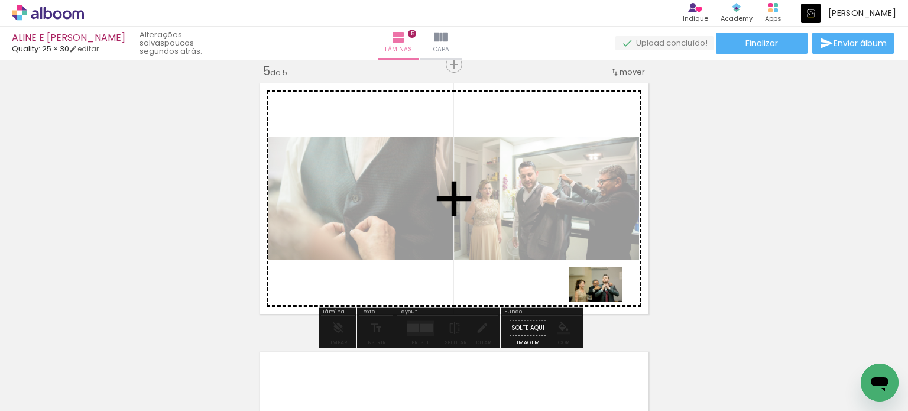
drag, startPoint x: 695, startPoint y: 374, endPoint x: 603, endPoint y: 301, distance: 117.8
click at [603, 301] on quentale-workspace at bounding box center [454, 205] width 908 height 411
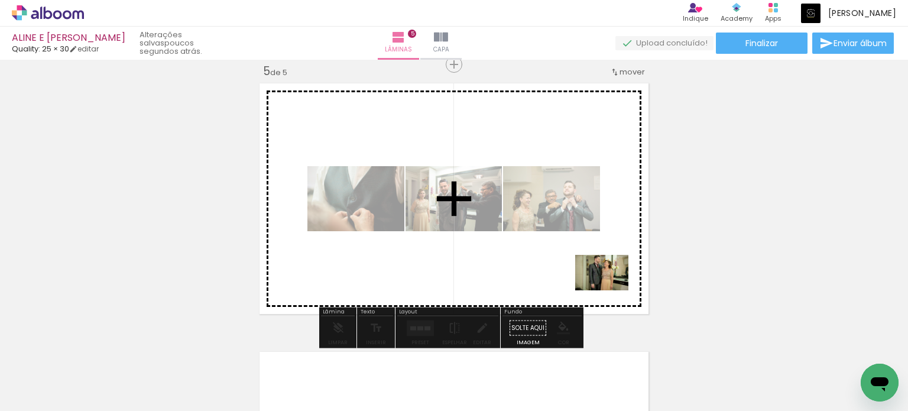
drag, startPoint x: 684, startPoint y: 326, endPoint x: 608, endPoint y: 290, distance: 83.8
click at [610, 290] on quentale-workspace at bounding box center [454, 205] width 908 height 411
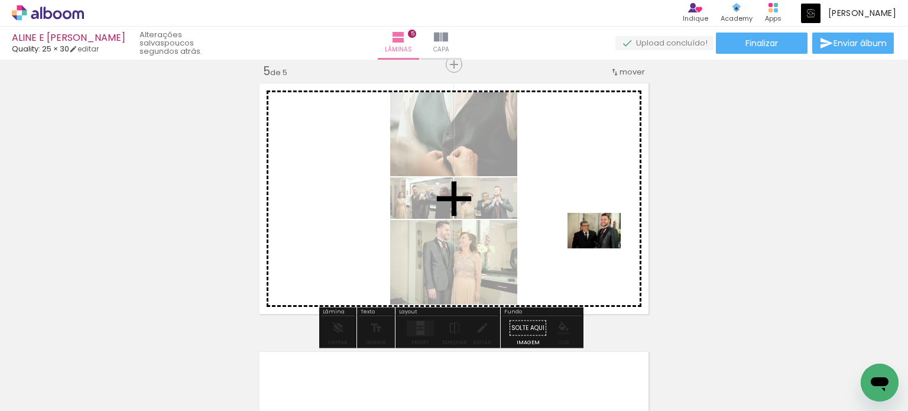
drag, startPoint x: 811, startPoint y: 364, endPoint x: 601, endPoint y: 247, distance: 241.1
click at [601, 247] on quentale-workspace at bounding box center [454, 205] width 908 height 411
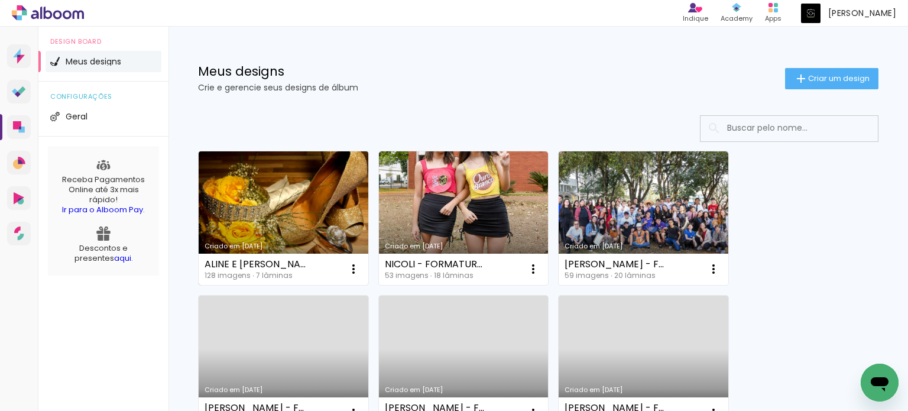
click at [281, 212] on link "Criado em [DATE]" at bounding box center [284, 218] width 170 height 134
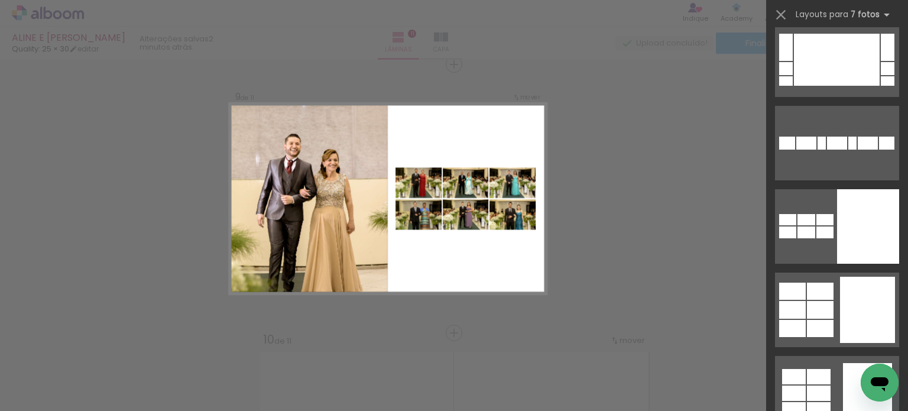
scroll to position [8159, 0]
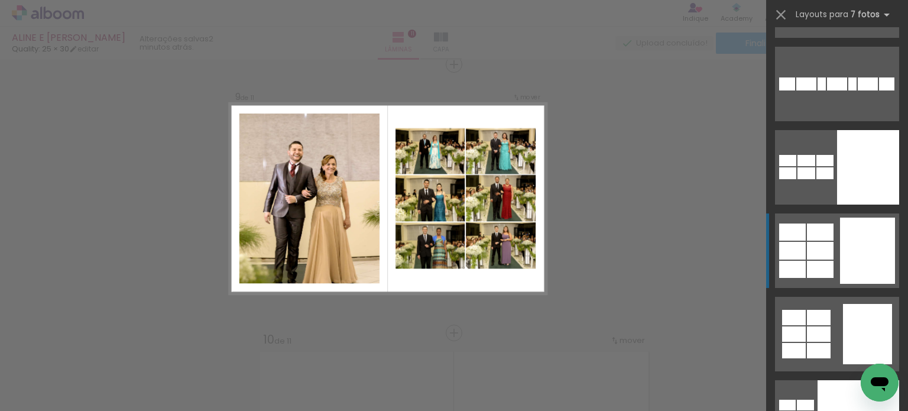
click at [858, 238] on div at bounding box center [867, 251] width 55 height 66
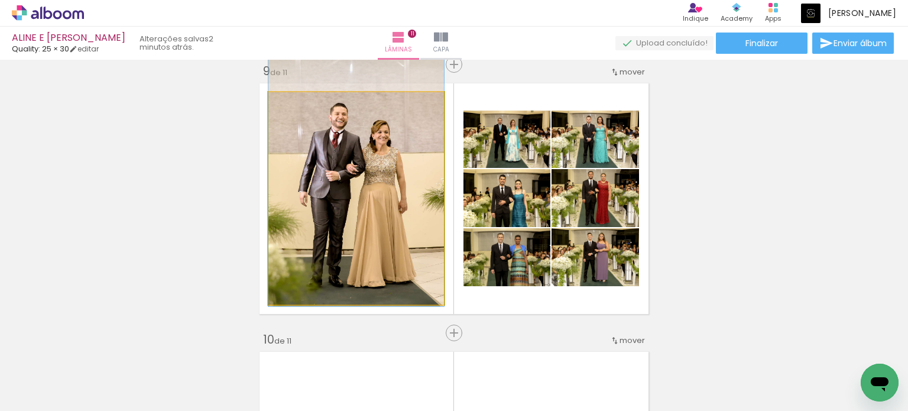
drag, startPoint x: 379, startPoint y: 222, endPoint x: 371, endPoint y: 202, distance: 21.5
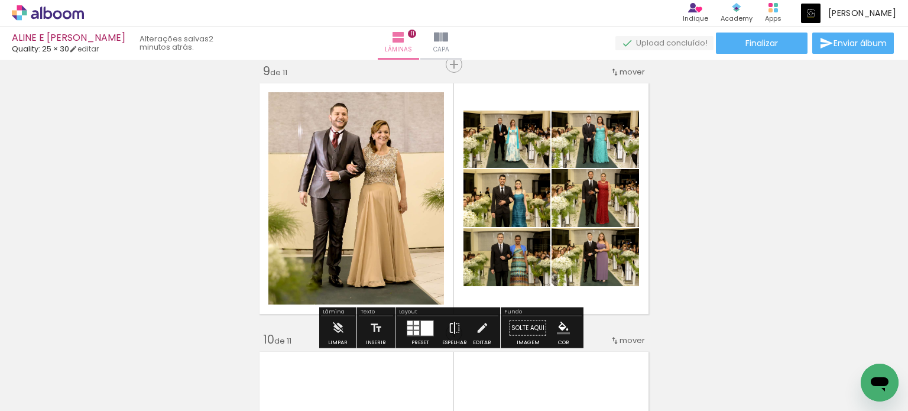
click at [448, 323] on iron-icon at bounding box center [454, 328] width 13 height 24
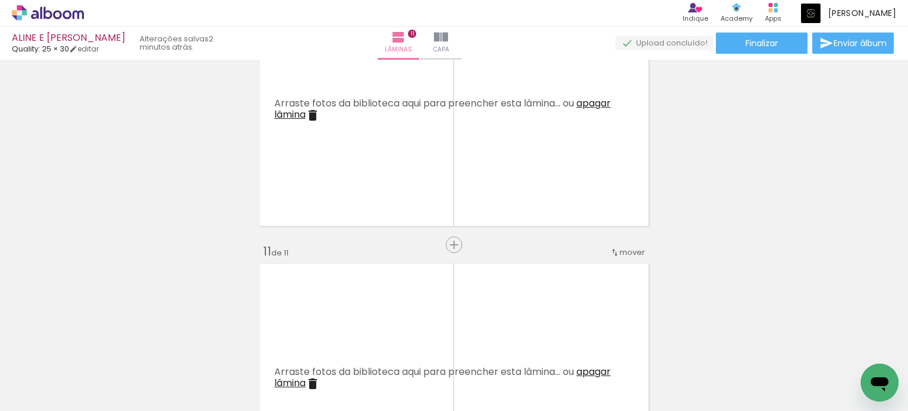
scroll to position [2517, 0]
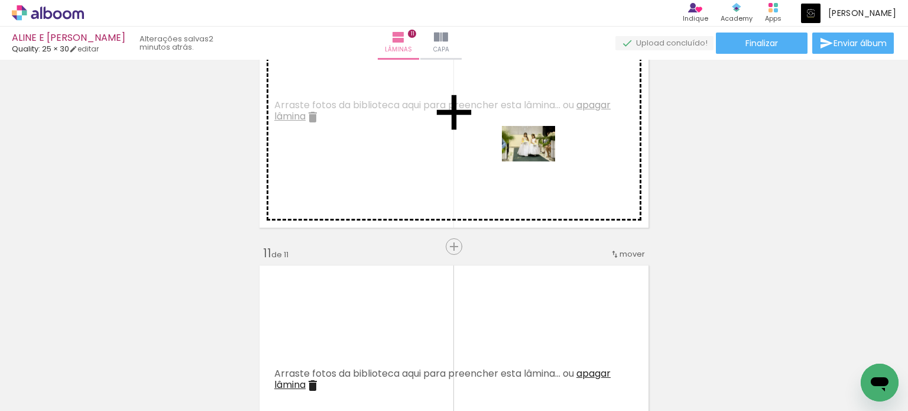
drag, startPoint x: 591, startPoint y: 371, endPoint x: 537, endPoint y: 161, distance: 216.2
click at [537, 161] on quentale-workspace at bounding box center [454, 205] width 908 height 411
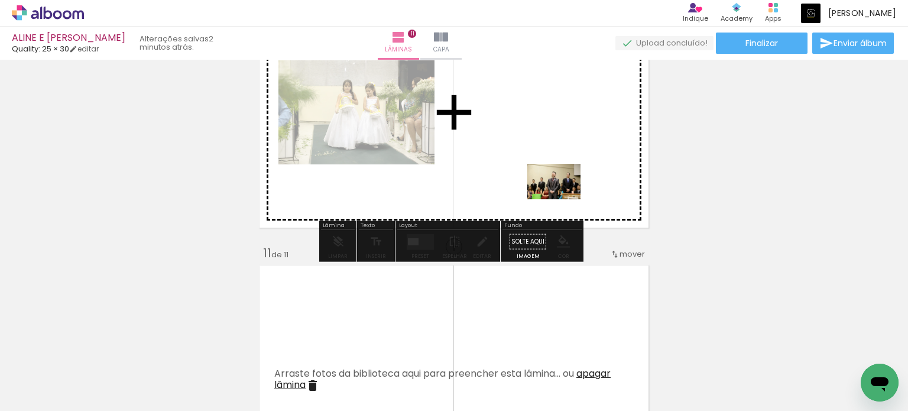
drag, startPoint x: 667, startPoint y: 373, endPoint x: 563, endPoint y: 199, distance: 202.9
click at [563, 199] on quentale-workspace at bounding box center [454, 205] width 908 height 411
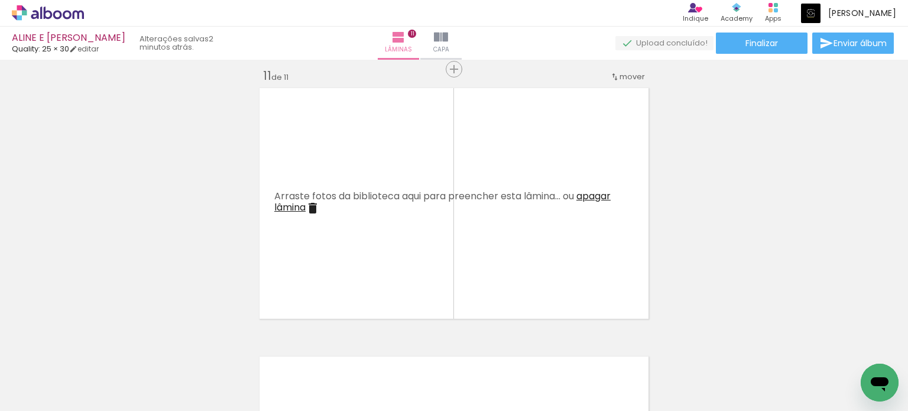
click at [589, 196] on span "apagar lâmina" at bounding box center [442, 201] width 336 height 25
